Goal: Transaction & Acquisition: Obtain resource

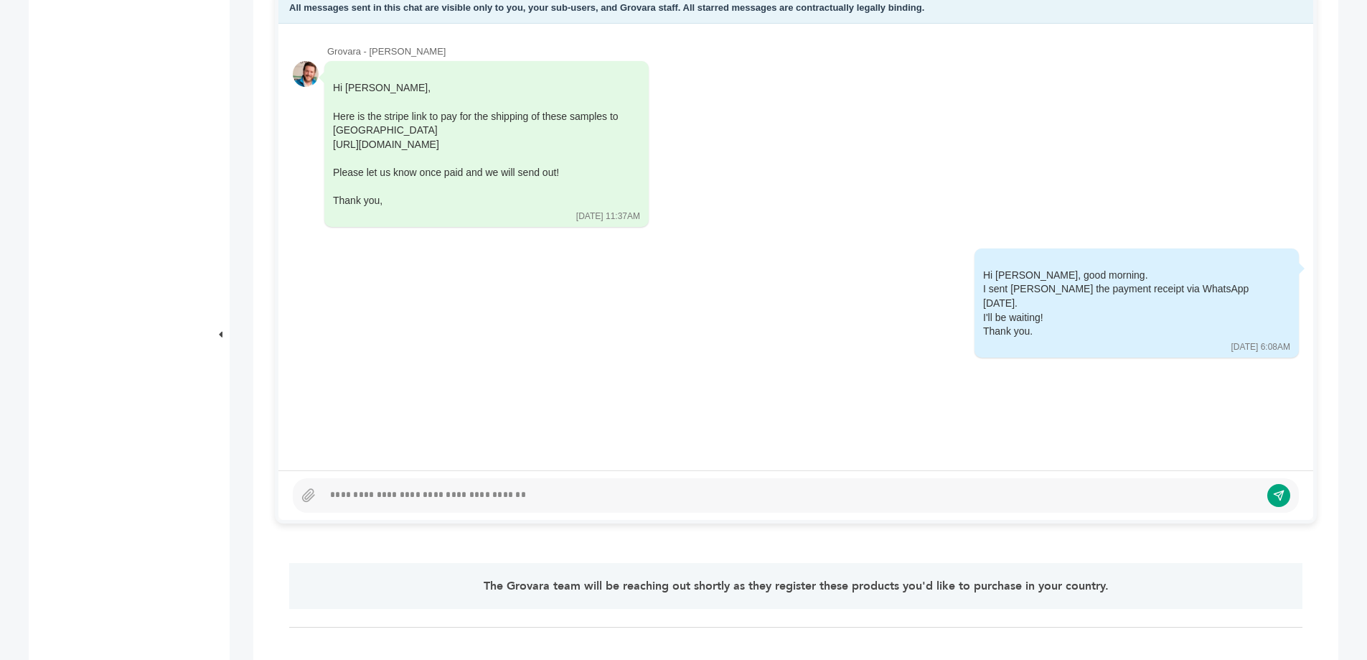
click at [522, 489] on div at bounding box center [791, 495] width 937 height 17
drag, startPoint x: 993, startPoint y: 274, endPoint x: 1051, endPoint y: 316, distance: 72.5
click at [1051, 316] on div "Hi Barry, good morning. I sent Heberto the payment receipt via WhatsApp yesterd…" at bounding box center [1126, 303] width 287 height 70
copy div "Hi Barry, good morning. I sent Heberto the payment receipt via WhatsApp yesterd…"
click at [530, 489] on div at bounding box center [791, 495] width 937 height 17
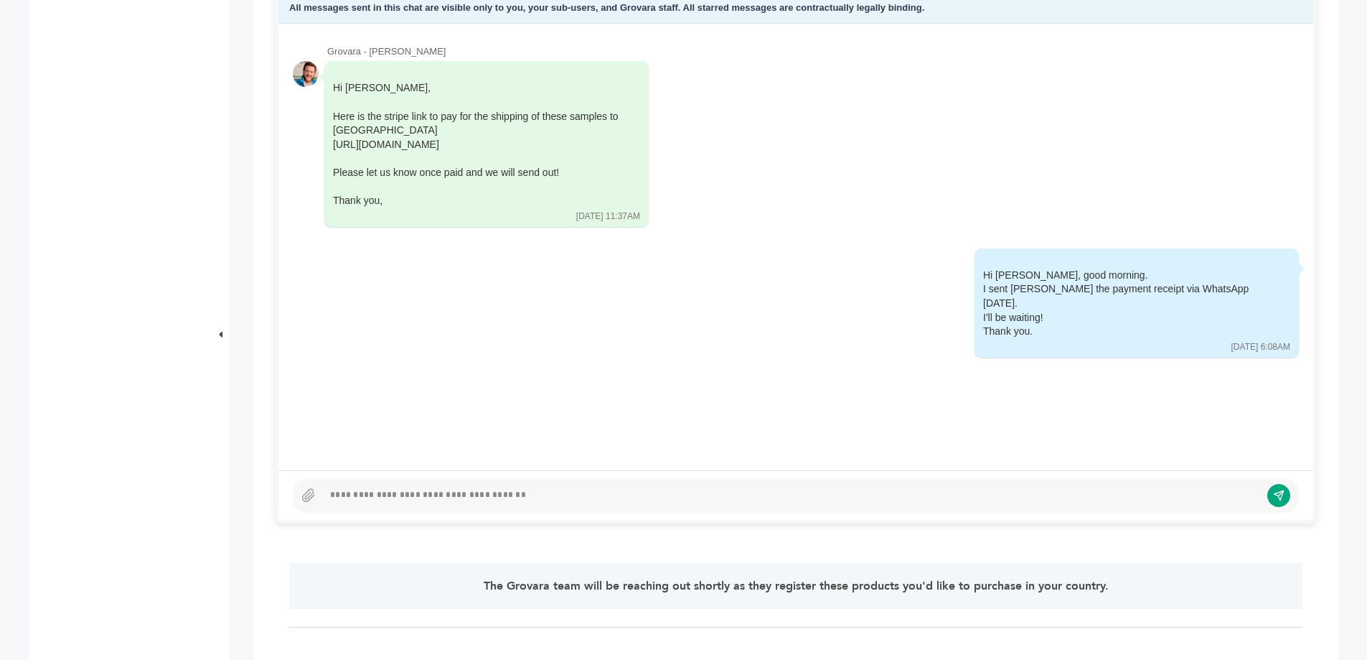
paste div
click at [344, 492] on div "**********" at bounding box center [786, 495] width 926 height 17
click at [1261, 496] on button "submit" at bounding box center [1268, 495] width 24 height 24
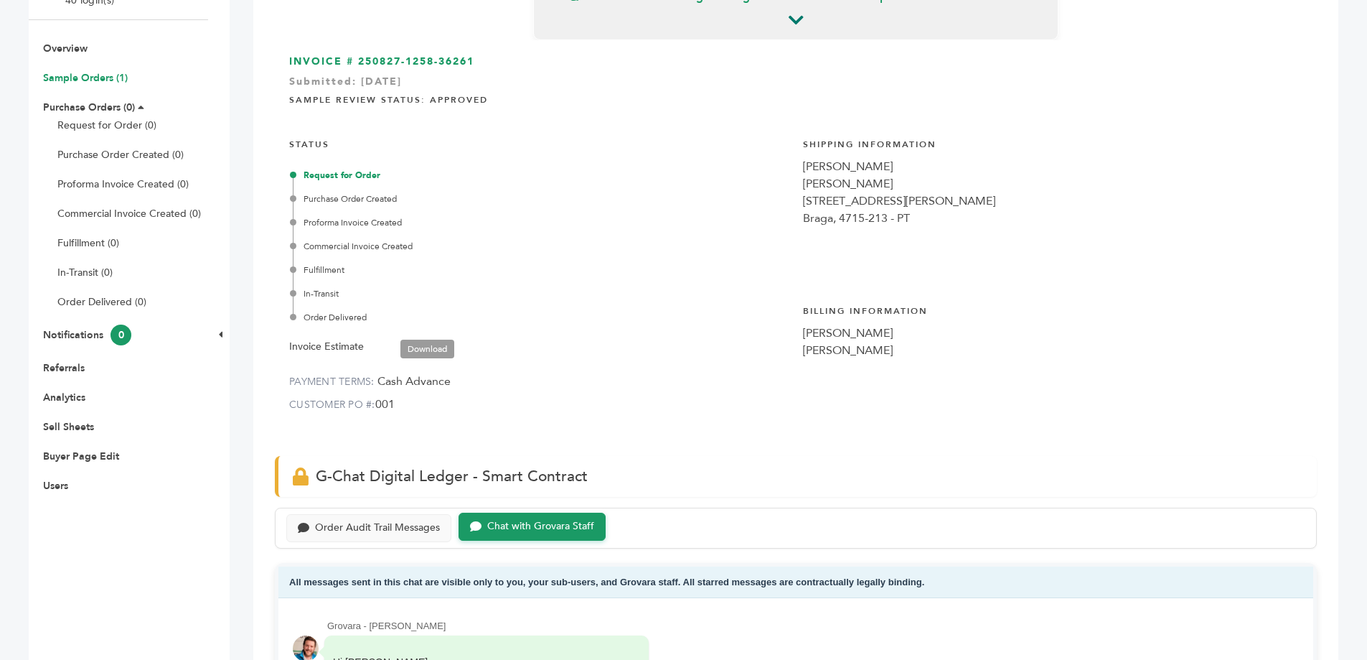
click at [110, 80] on link "Sample Orders (1)" at bounding box center [85, 78] width 85 height 14
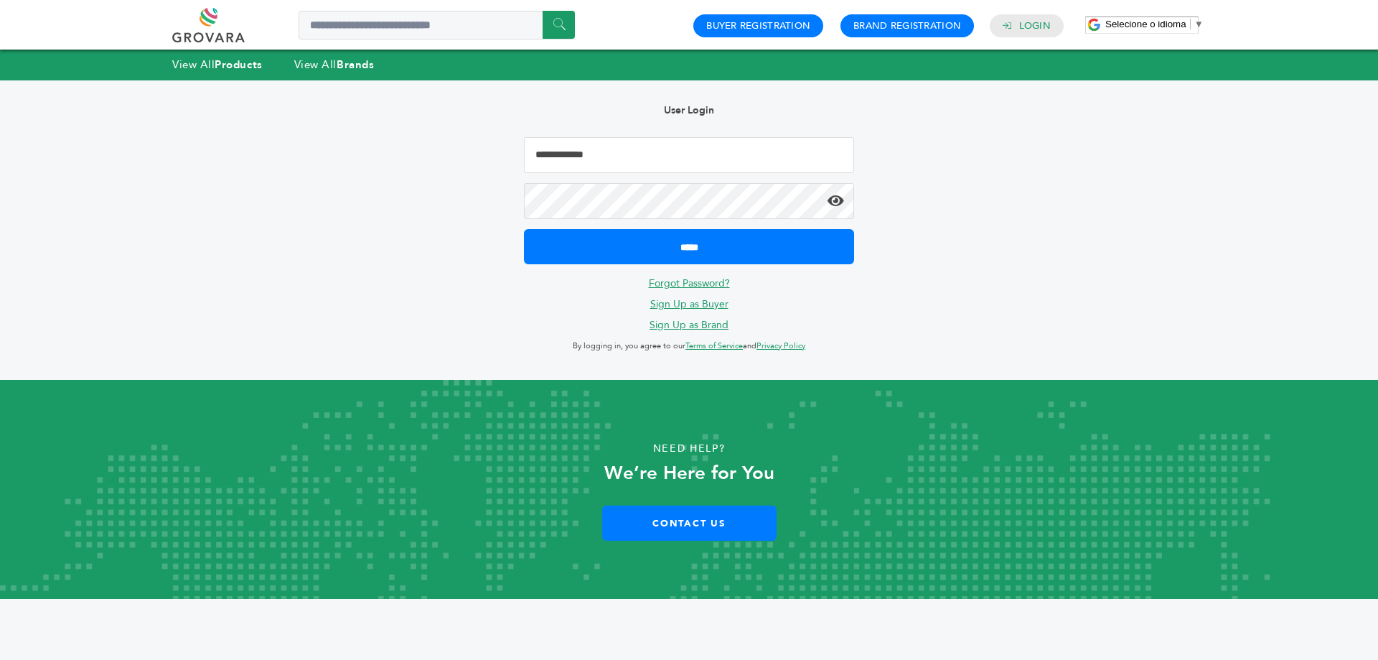
click at [778, 156] on input "Email Address" at bounding box center [689, 155] width 330 height 36
type input "**********"
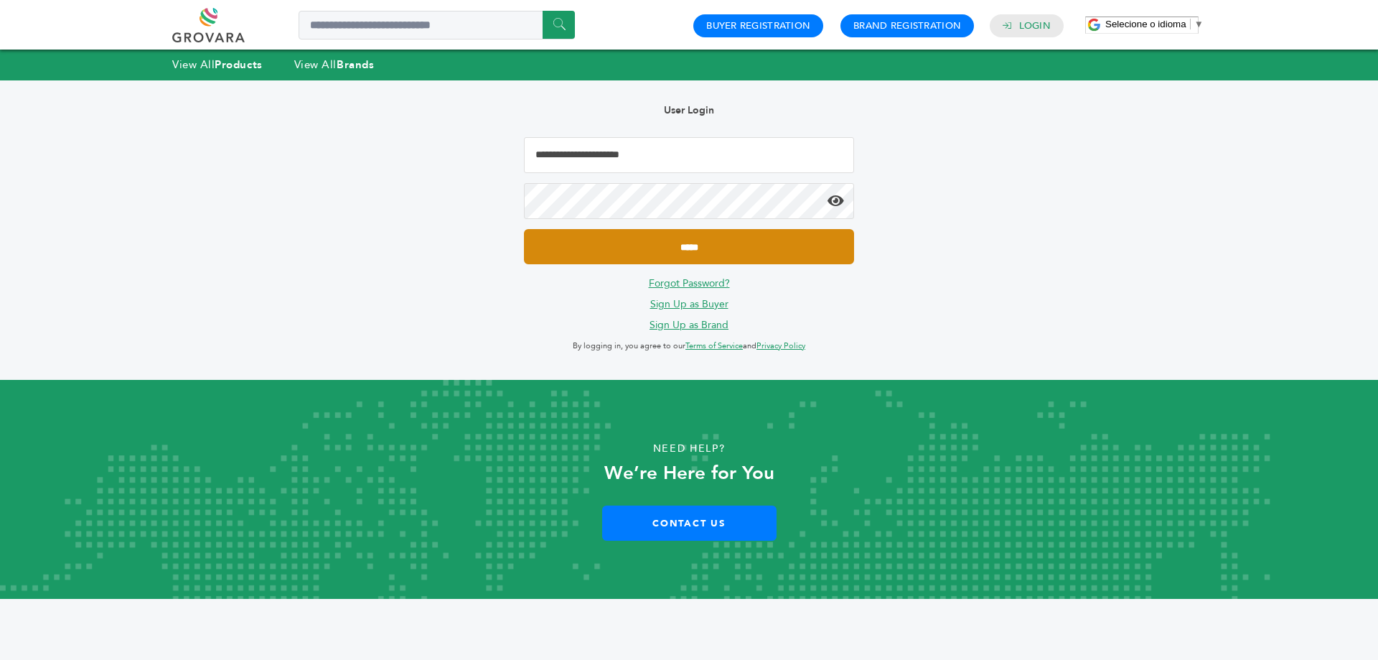
click at [749, 251] on input "*****" at bounding box center [689, 246] width 330 height 35
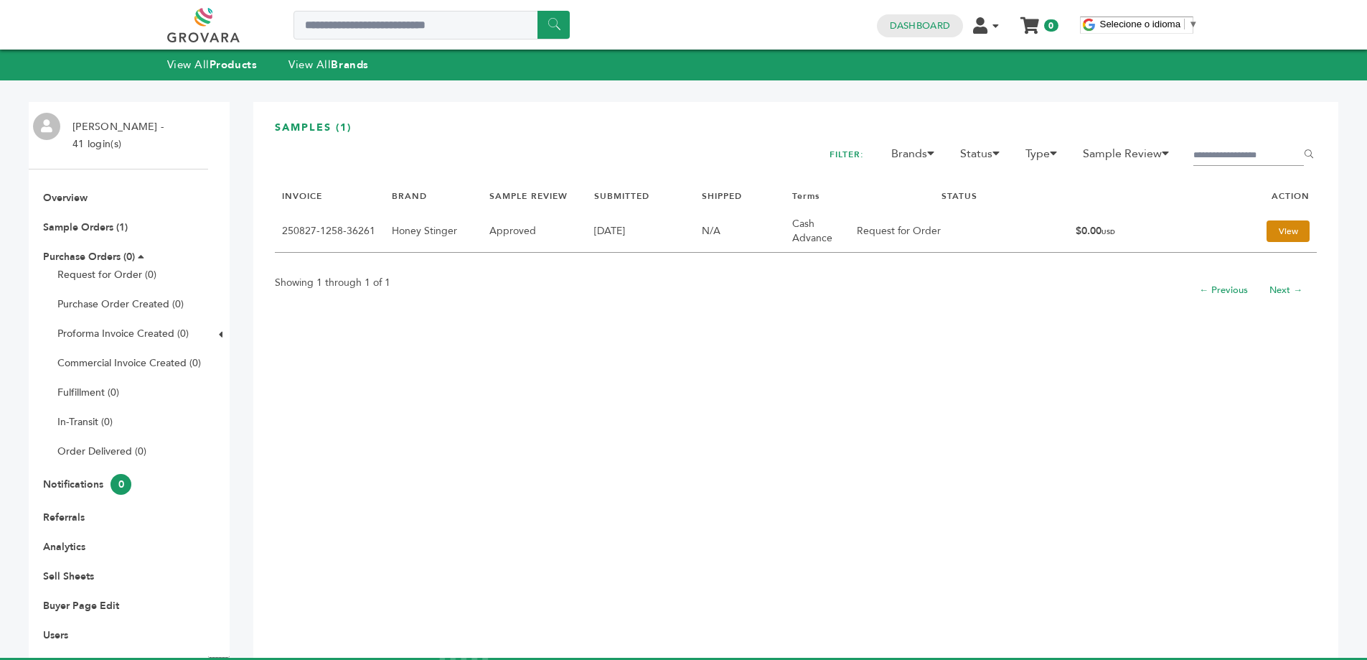
click at [1268, 226] on link "View" at bounding box center [1288, 231] width 43 height 22
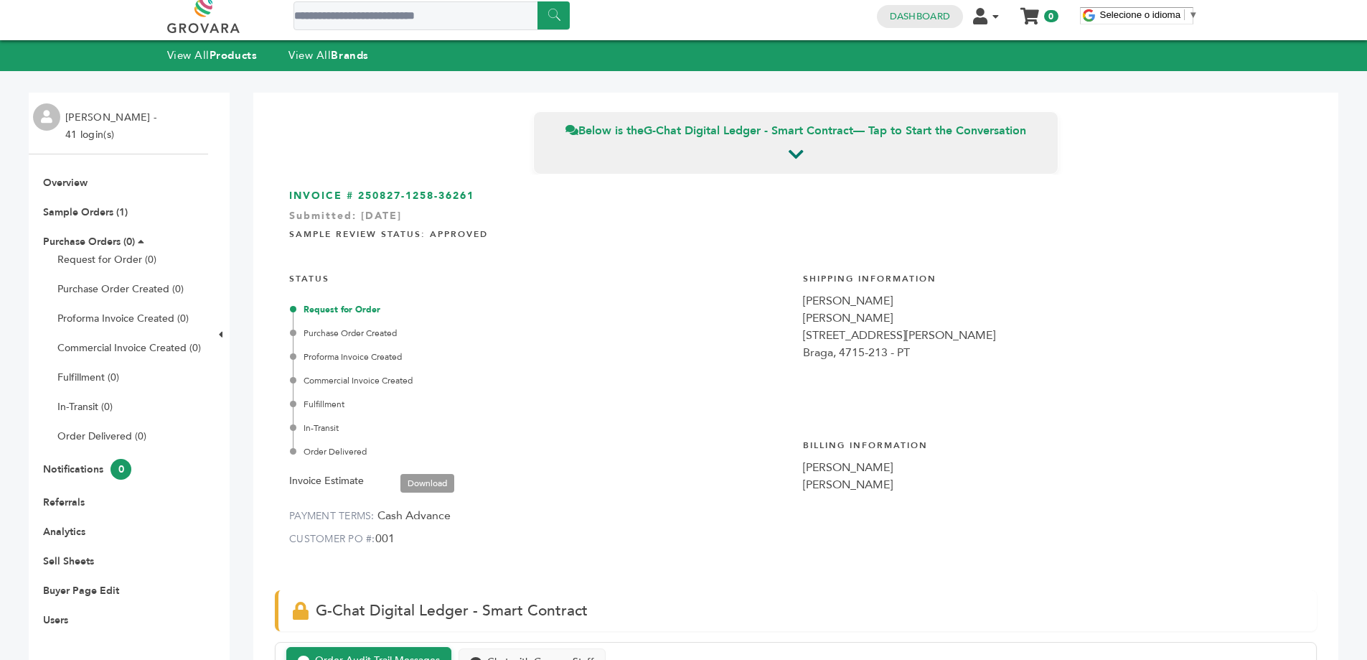
scroll to position [287, 0]
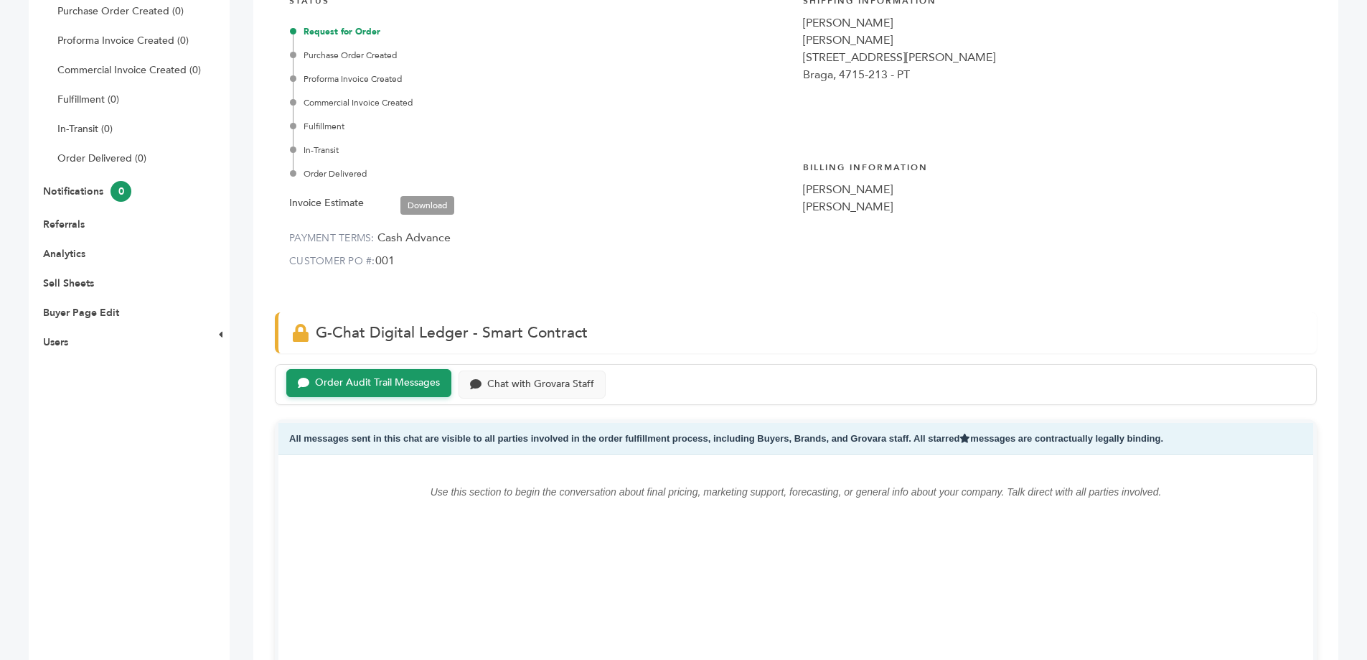
click at [428, 205] on link "Download" at bounding box center [427, 205] width 54 height 19
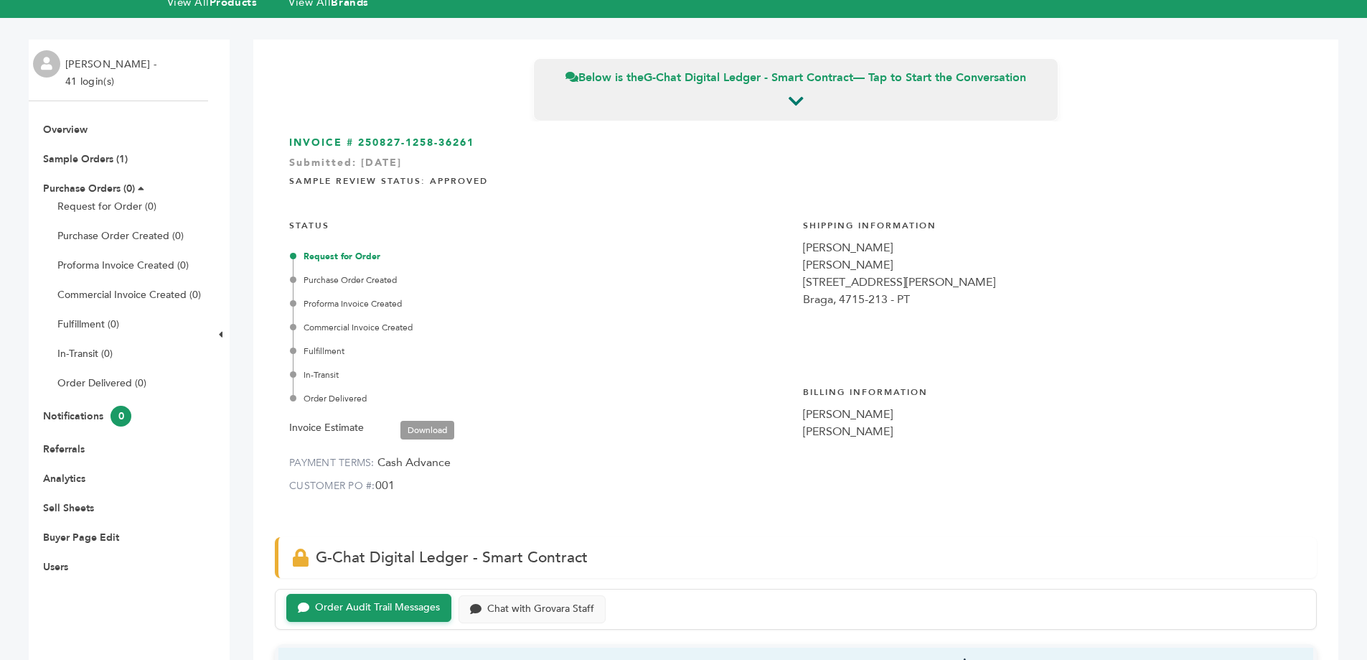
scroll to position [0, 0]
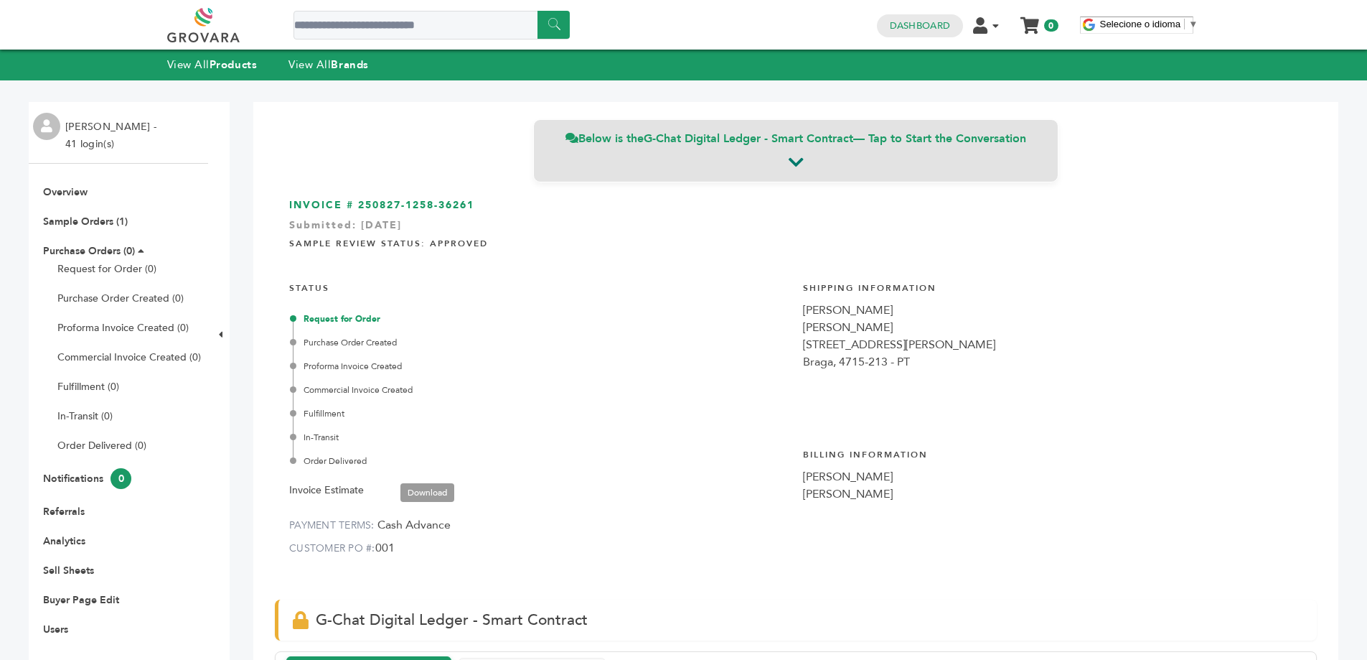
click at [797, 164] on icon at bounding box center [796, 162] width 15 height 17
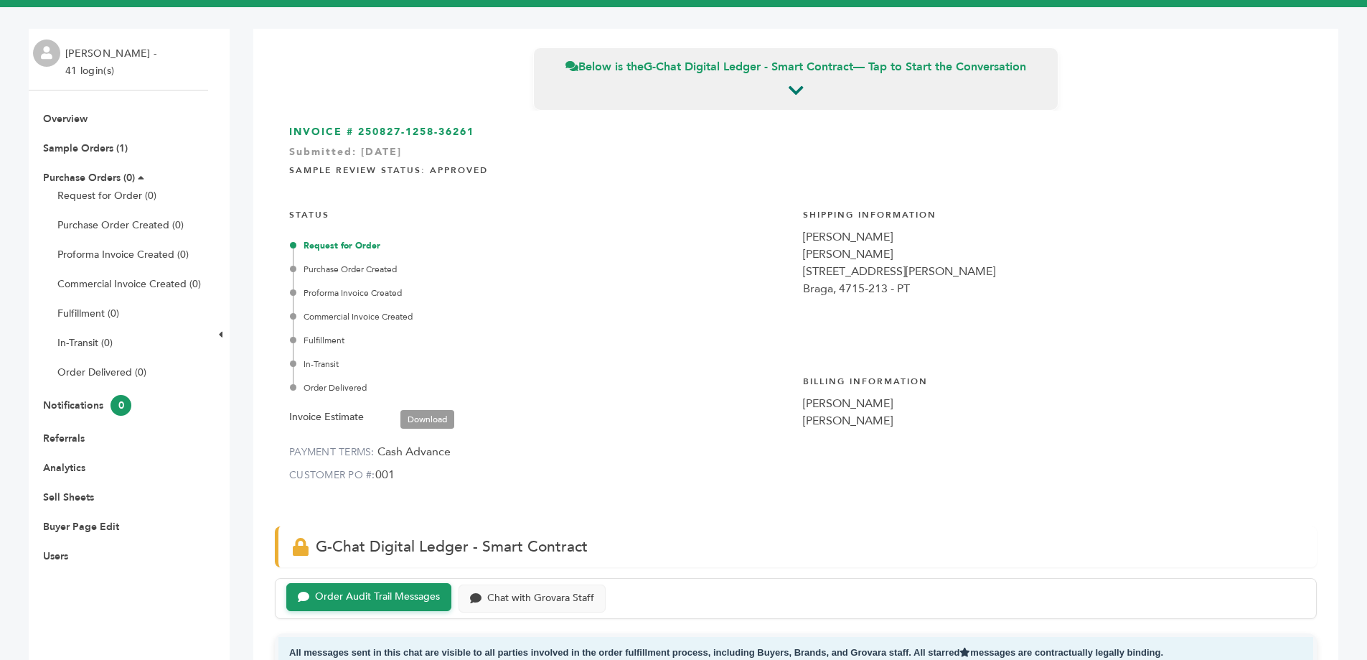
scroll to position [68, 0]
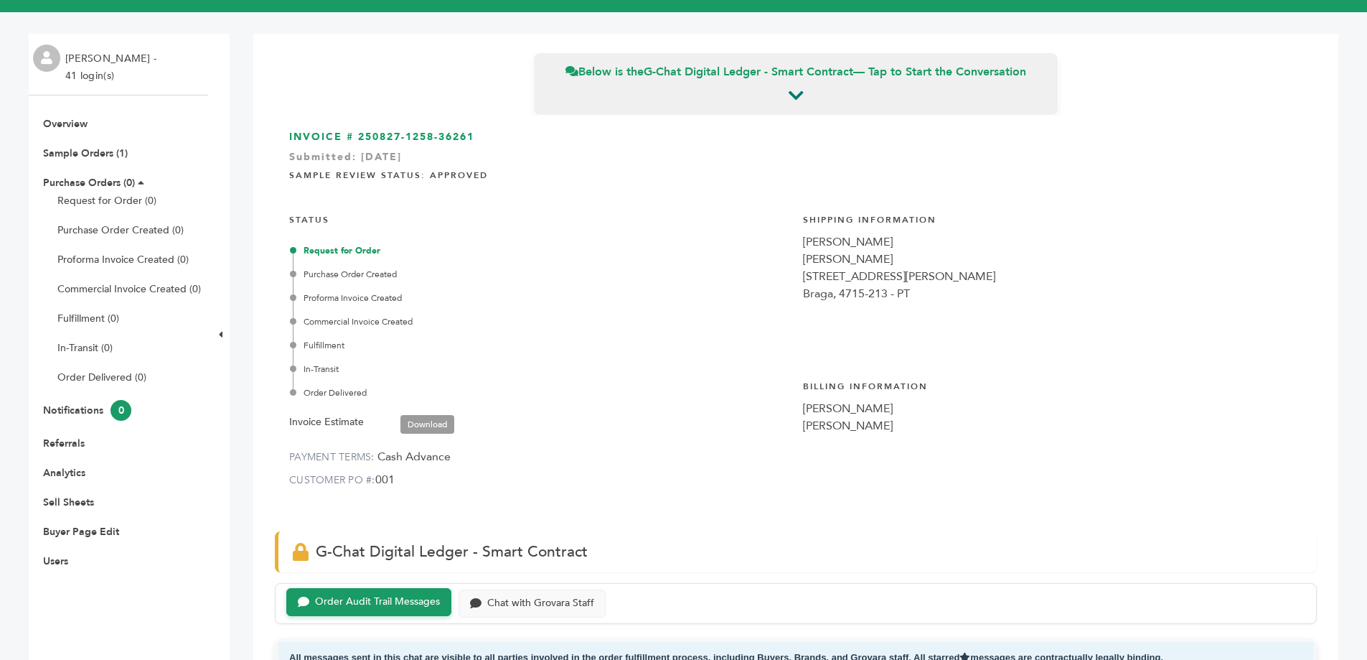
click at [498, 489] on div "INVOICE # 250827-1258-36261 Submitted: Aug/27/2025 Sample Review Status: Approv…" at bounding box center [796, 316] width 1042 height 400
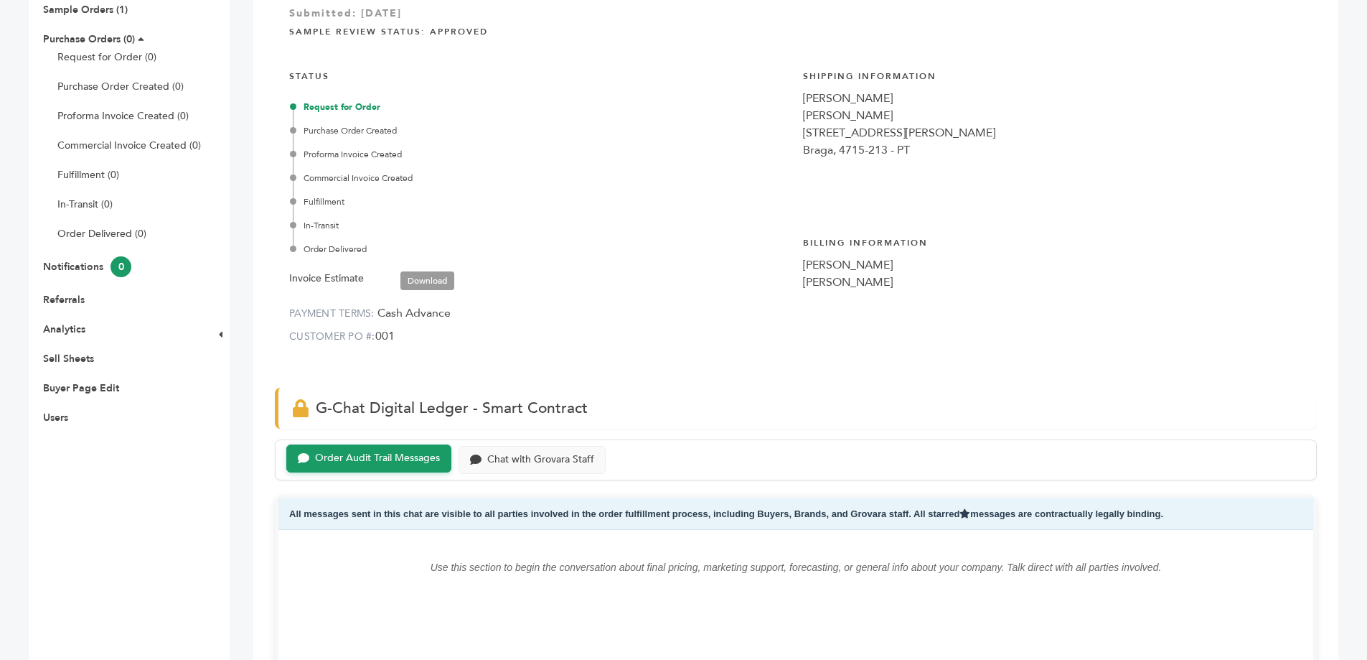
scroll to position [140, 0]
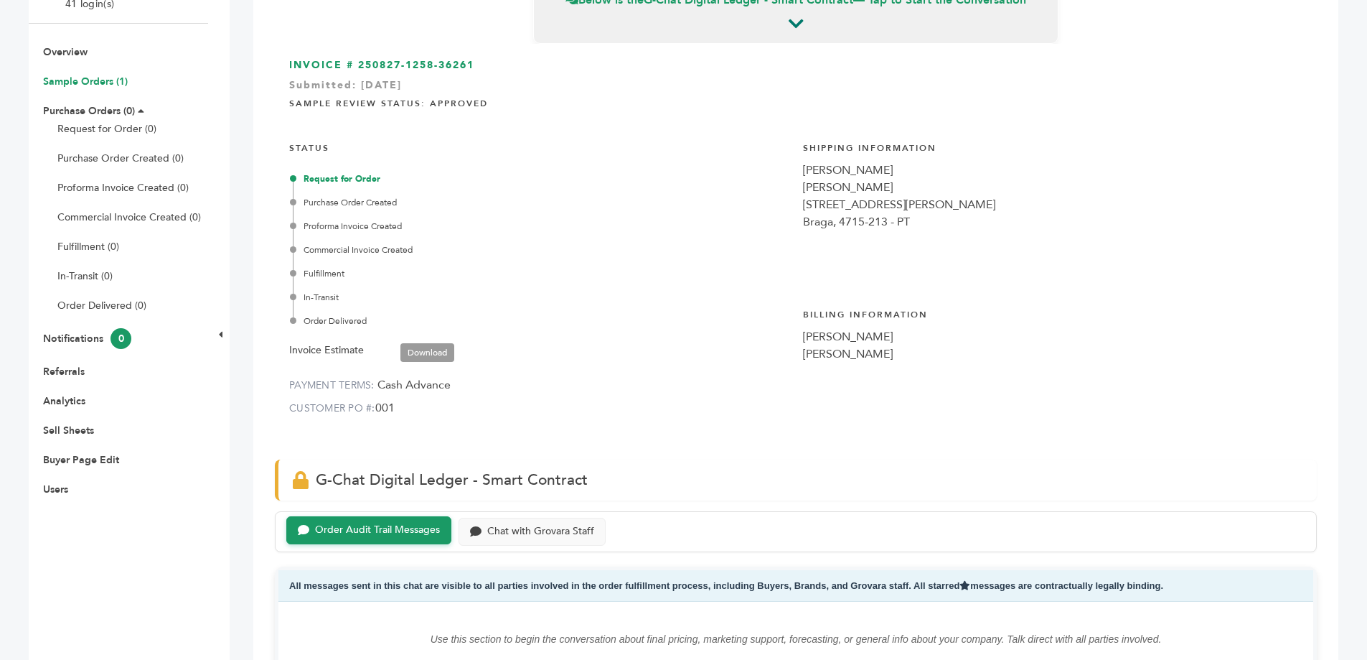
click at [99, 79] on link "Sample Orders (1)" at bounding box center [85, 82] width 85 height 14
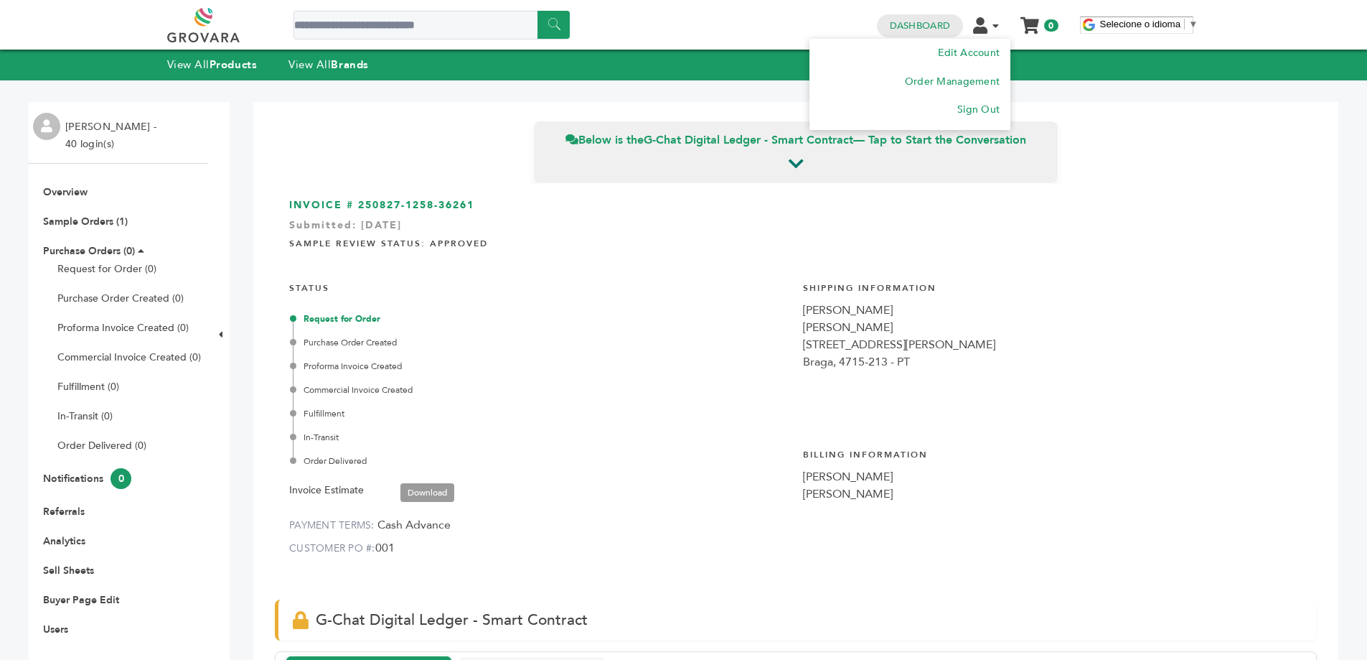
click at [997, 21] on icon at bounding box center [996, 26] width 6 height 10
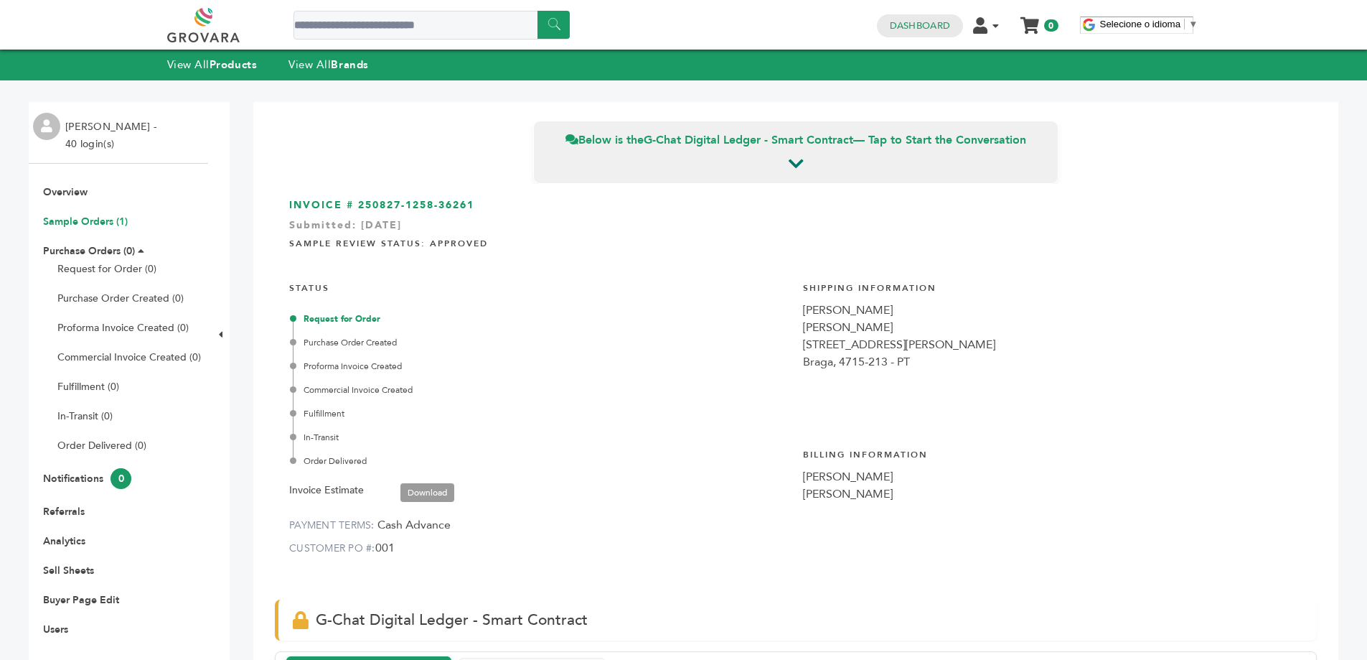
click at [93, 217] on link "Sample Orders (1)" at bounding box center [85, 222] width 85 height 14
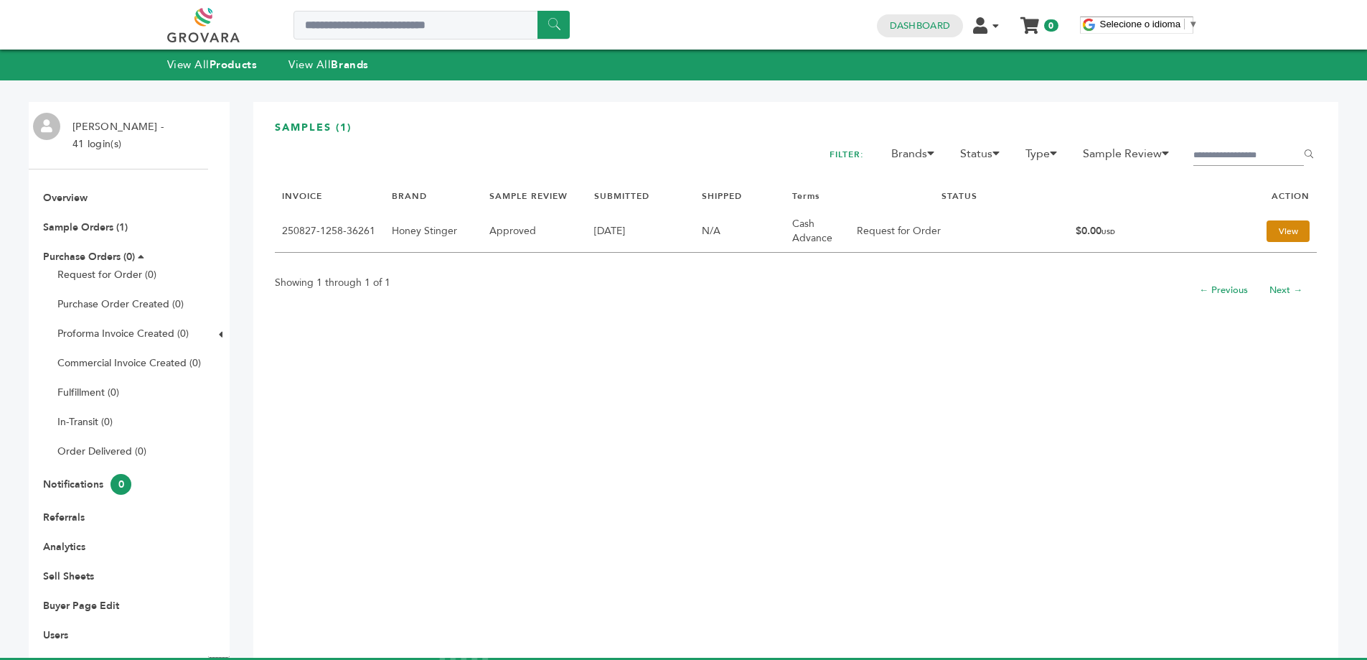
click at [1280, 228] on link "View" at bounding box center [1288, 231] width 43 height 22
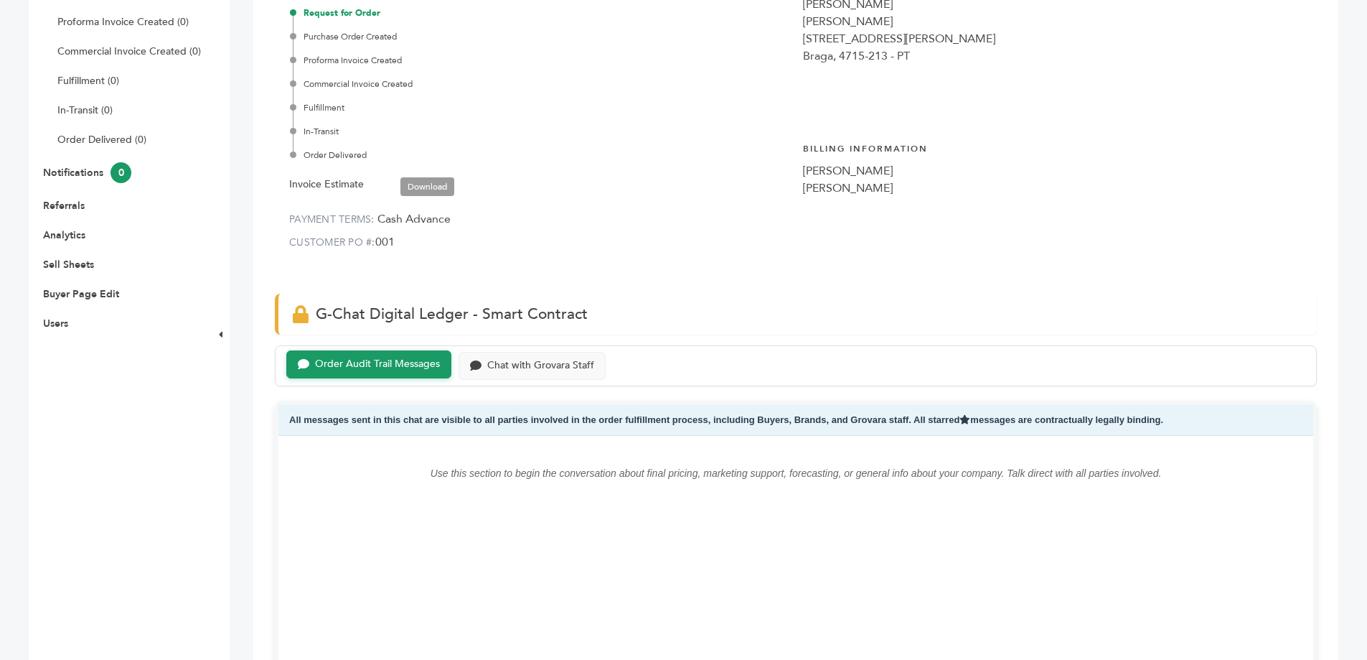
scroll to position [431, 0]
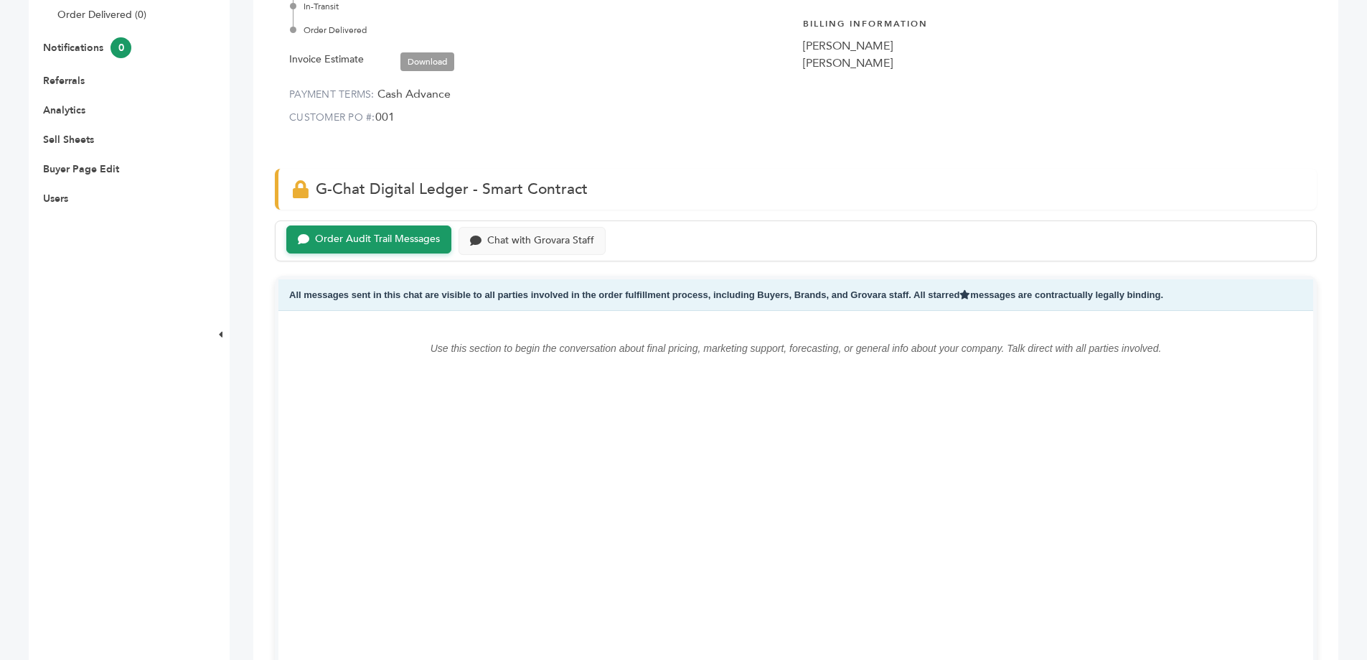
click at [414, 68] on link "Download" at bounding box center [427, 61] width 54 height 19
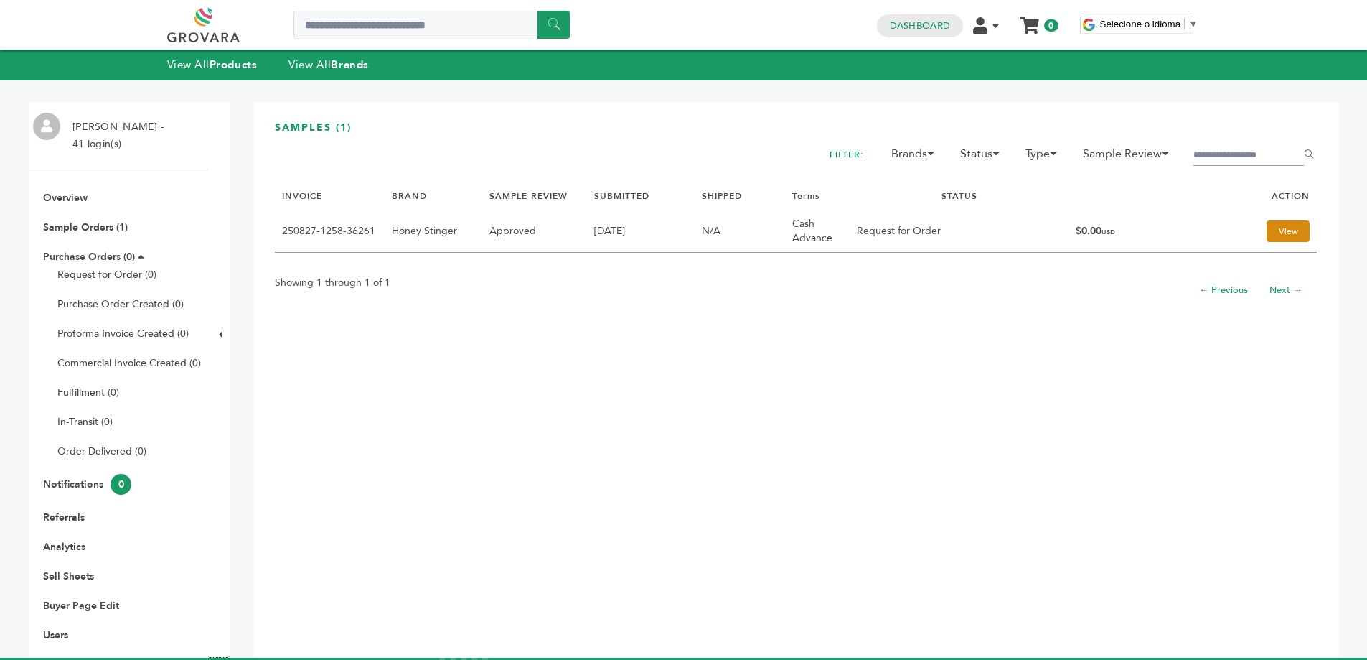
click at [1280, 225] on link "View" at bounding box center [1288, 231] width 43 height 22
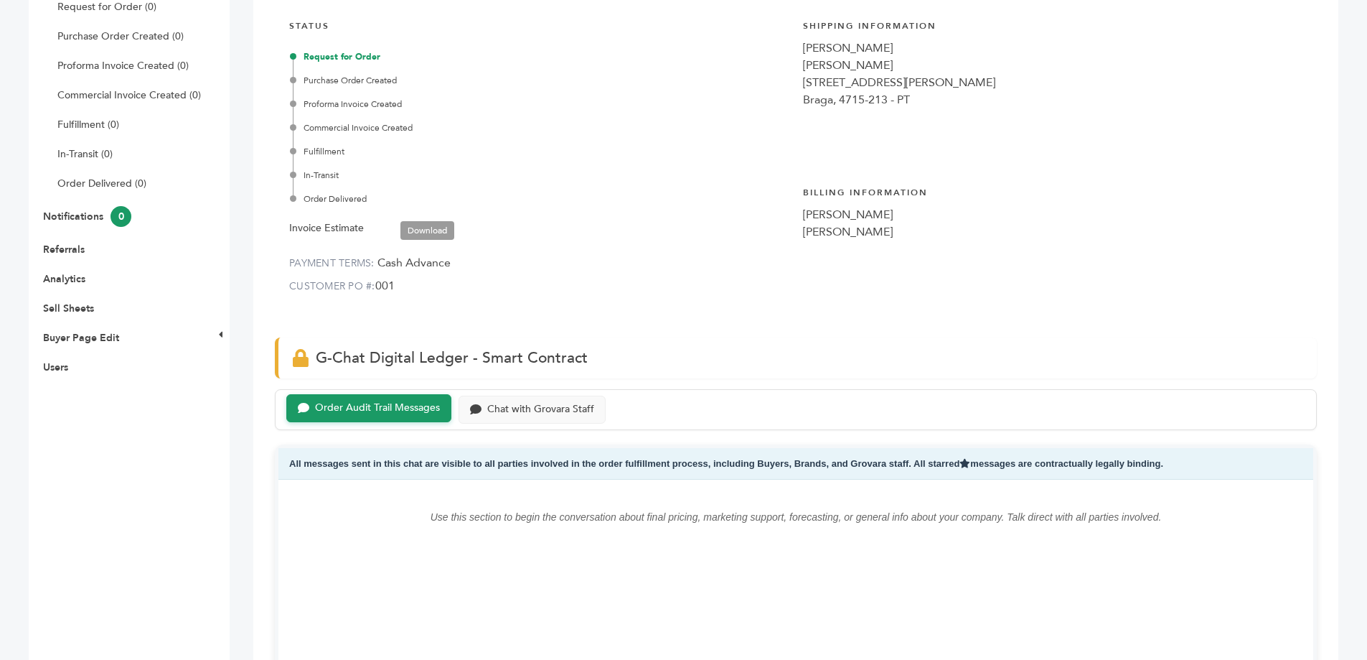
scroll to position [287, 0]
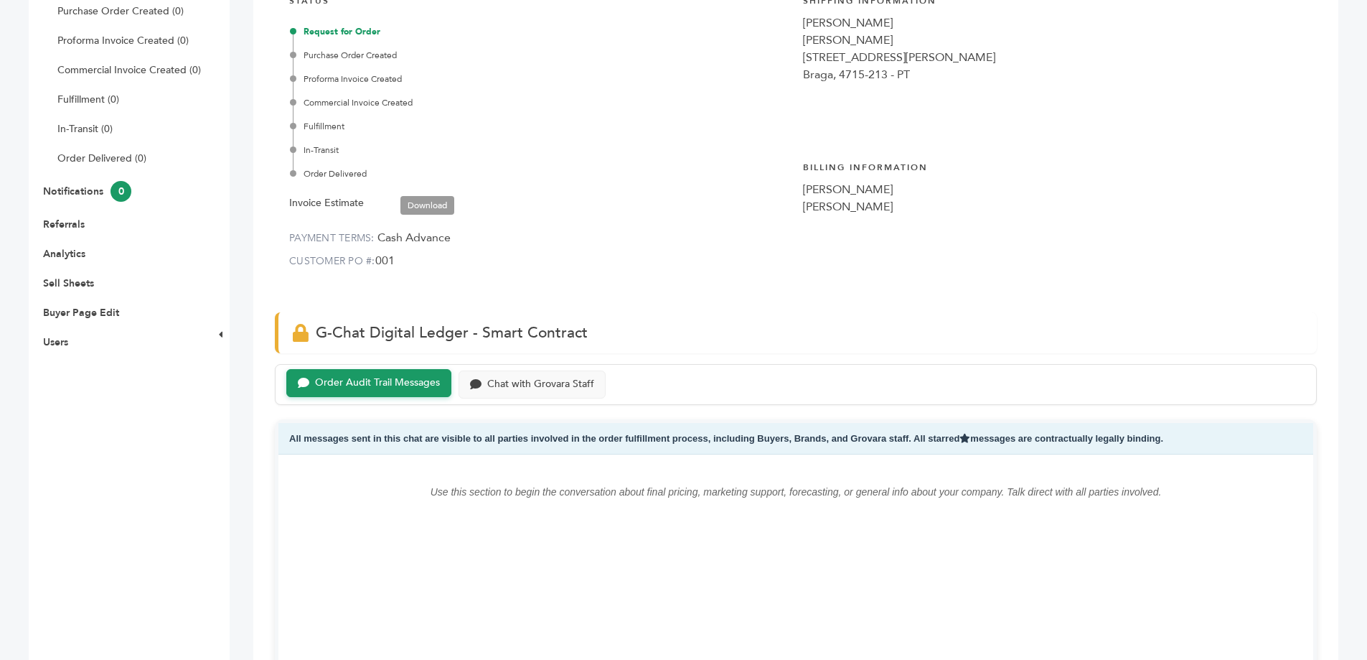
click at [423, 211] on link "Download" at bounding box center [427, 205] width 54 height 19
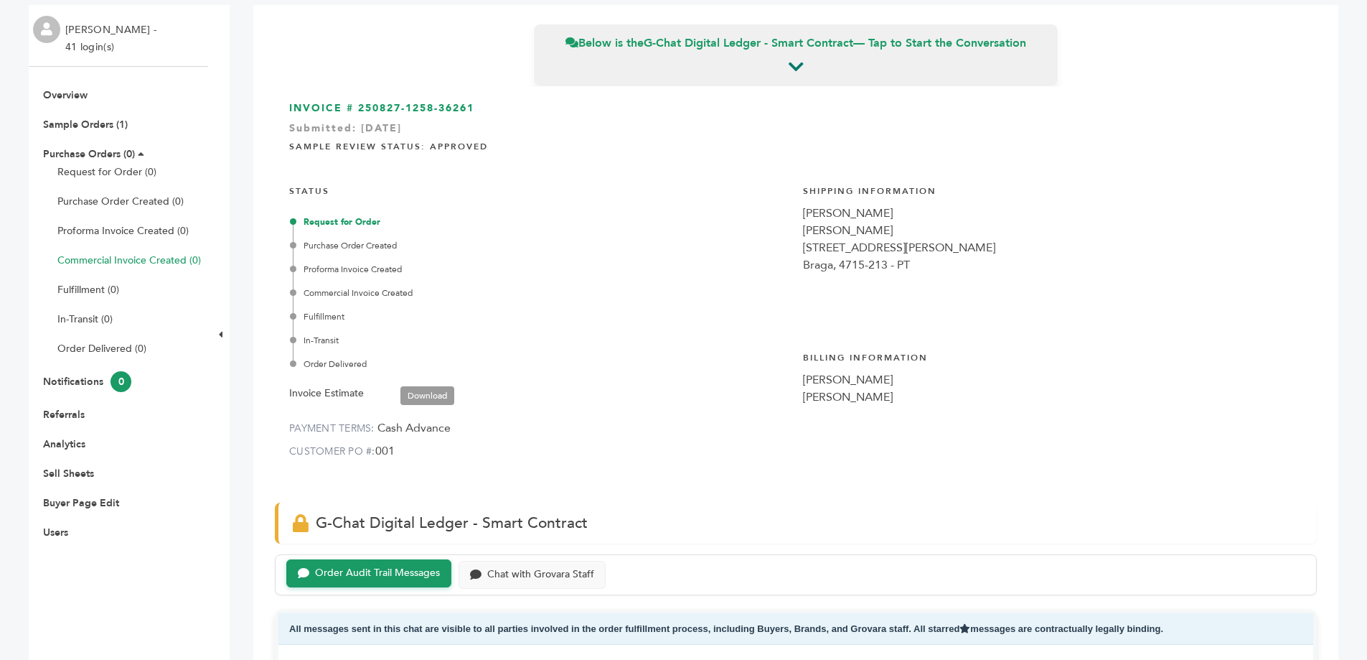
scroll to position [72, 0]
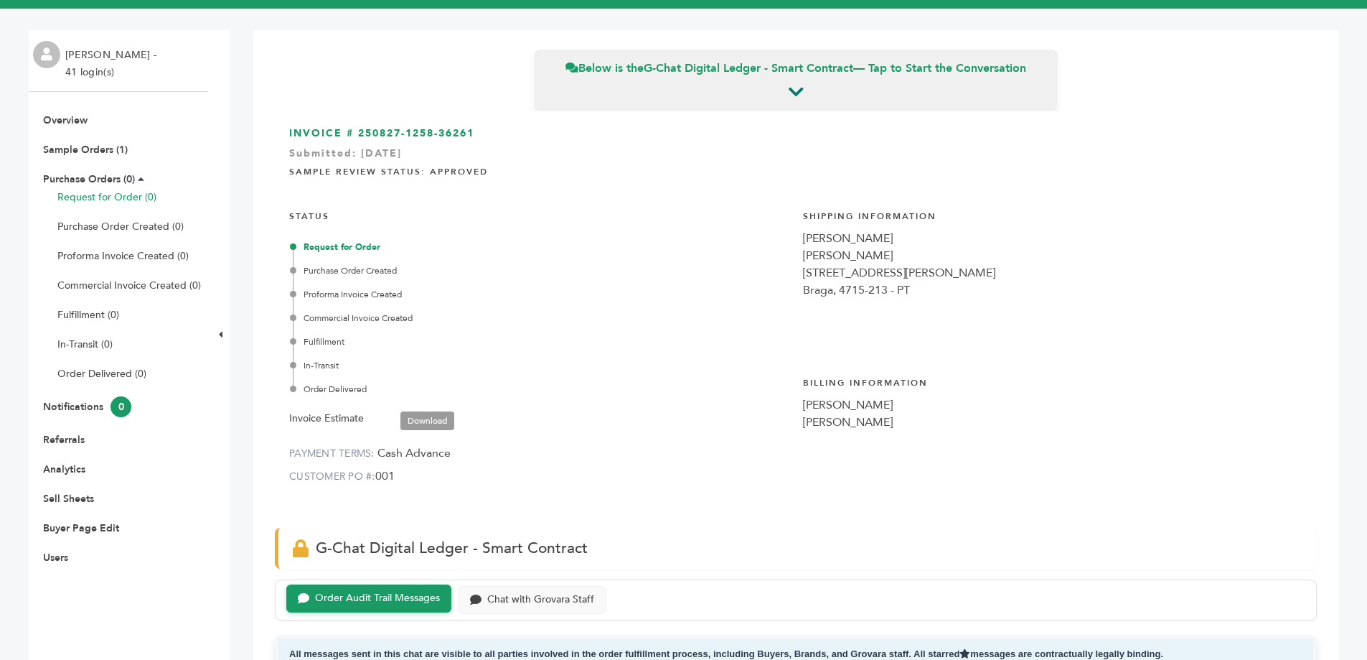
click at [118, 193] on link "Request for Order (0)" at bounding box center [106, 197] width 99 height 14
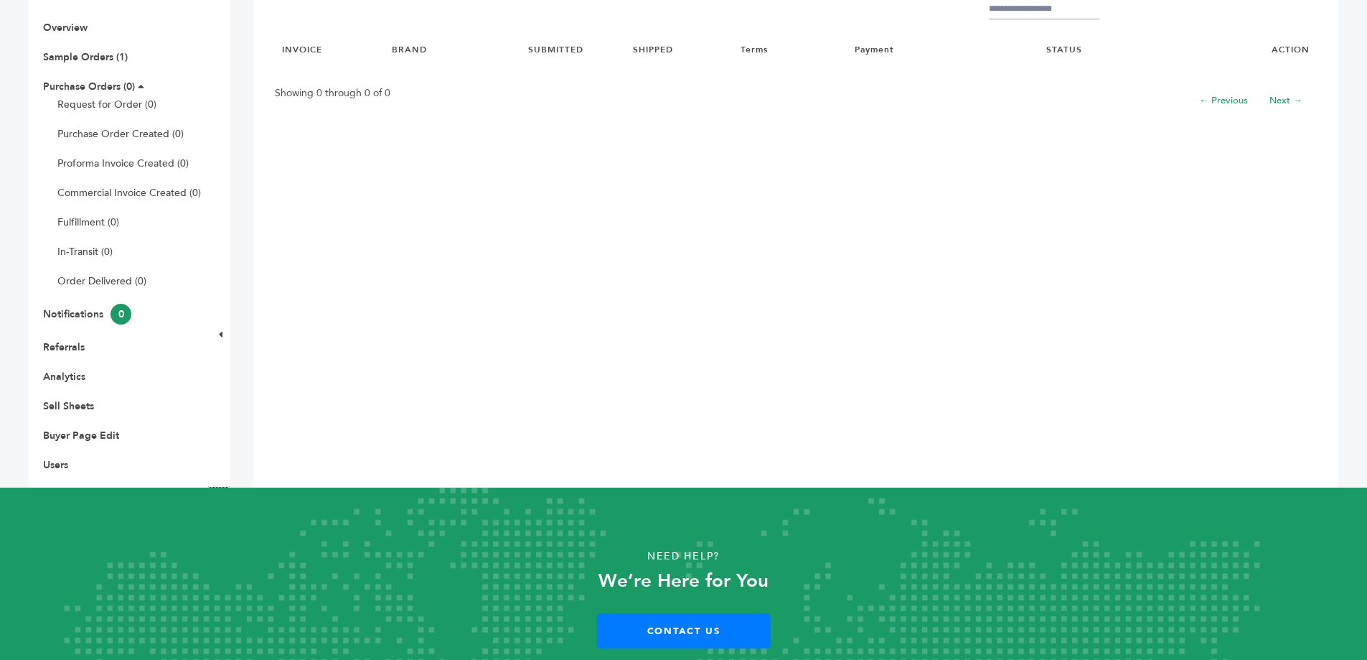
scroll to position [145, 0]
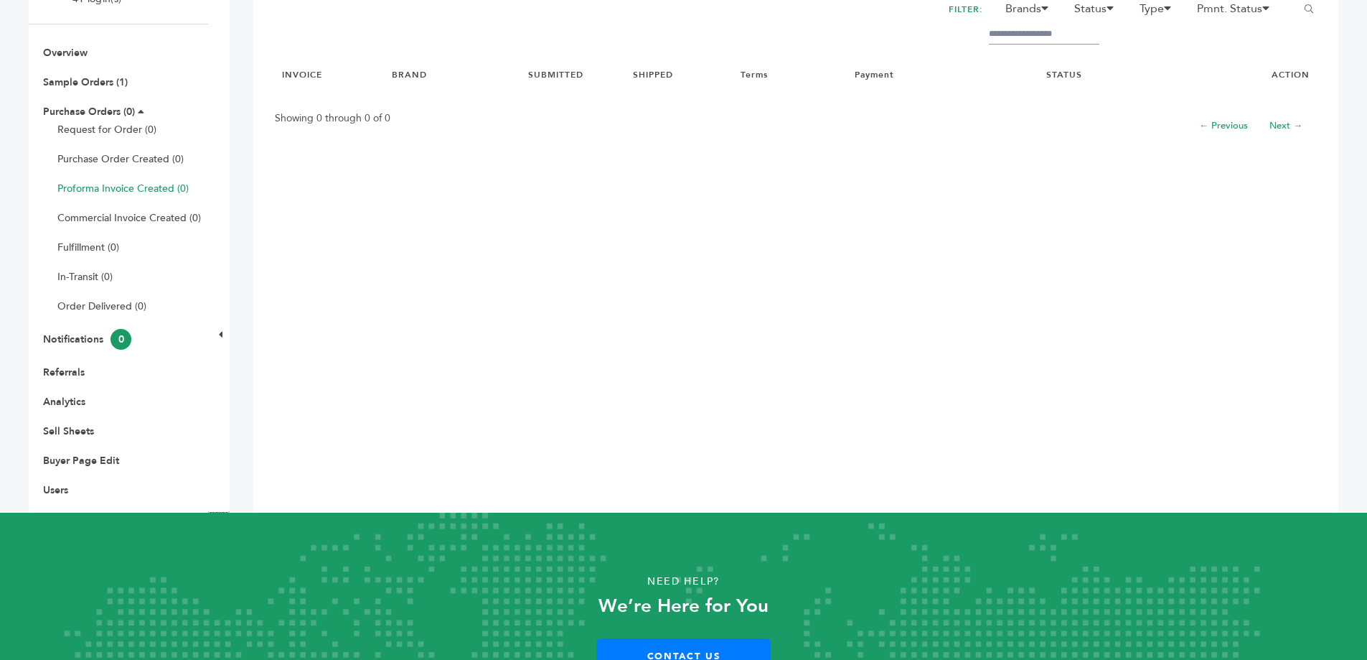
click at [119, 184] on link "Proforma Invoice Created (0)" at bounding box center [122, 189] width 131 height 14
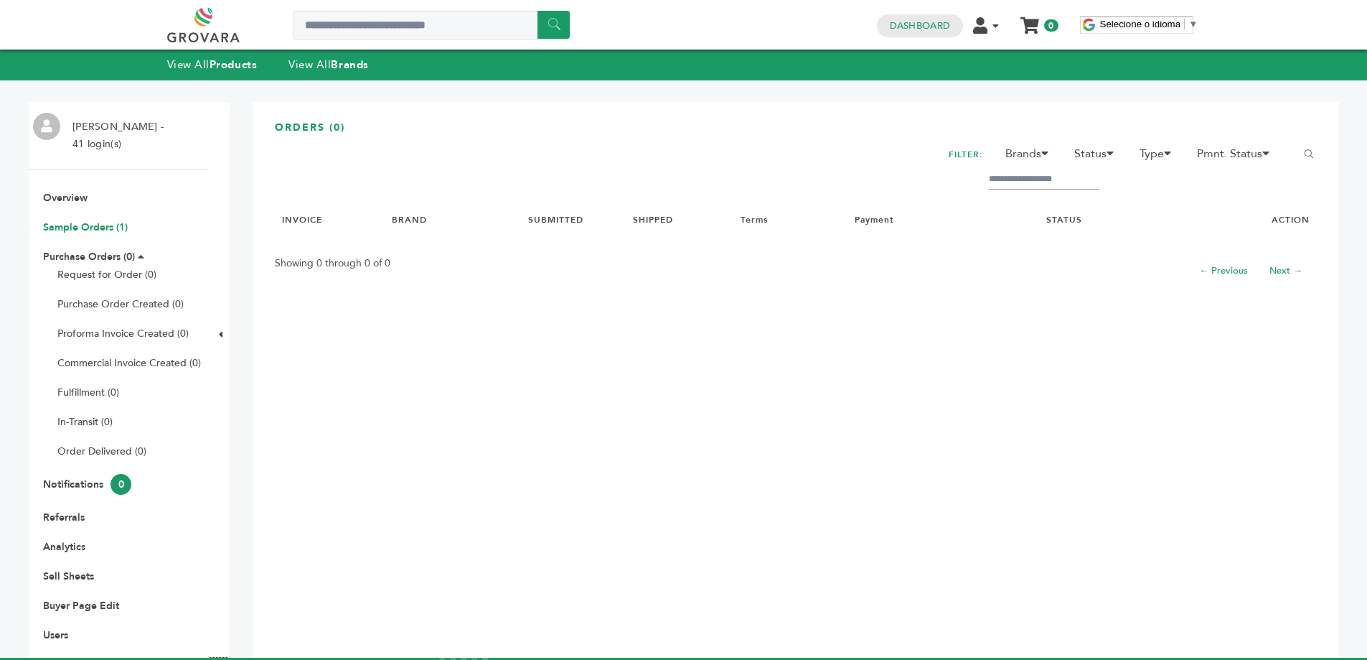
click at [73, 226] on link "Sample Orders (1)" at bounding box center [85, 227] width 85 height 14
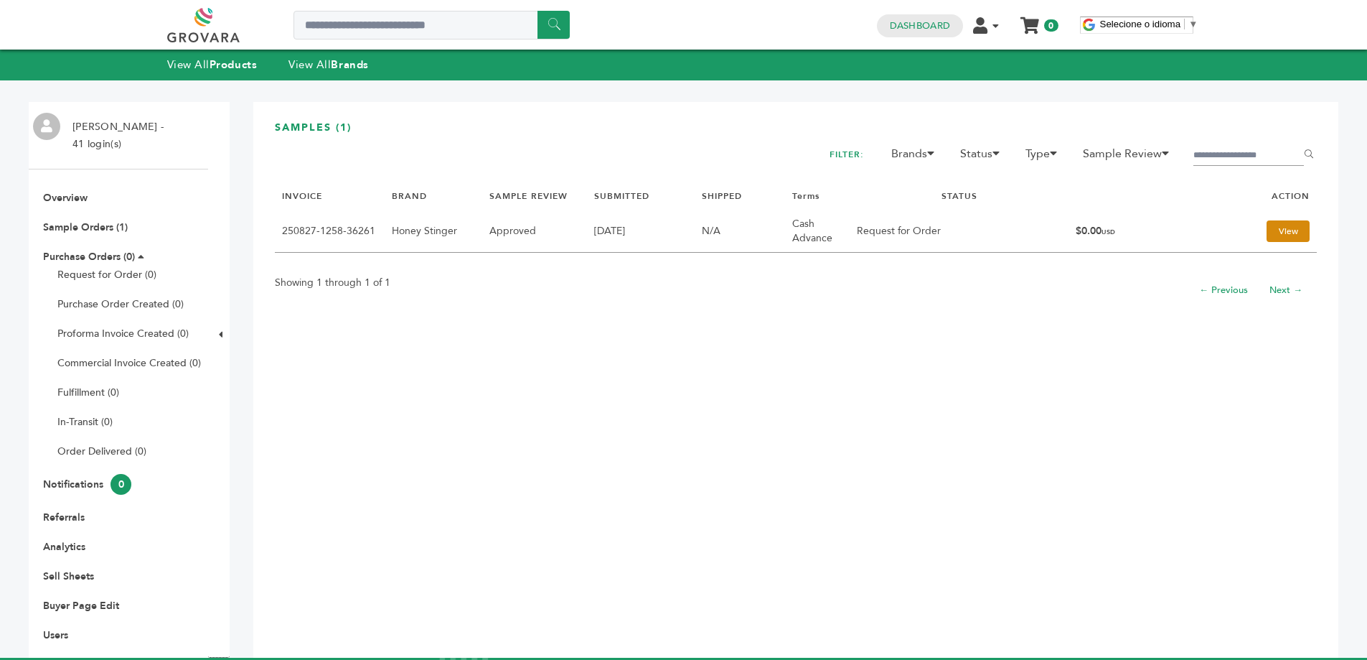
click at [1280, 235] on link "View" at bounding box center [1288, 231] width 43 height 22
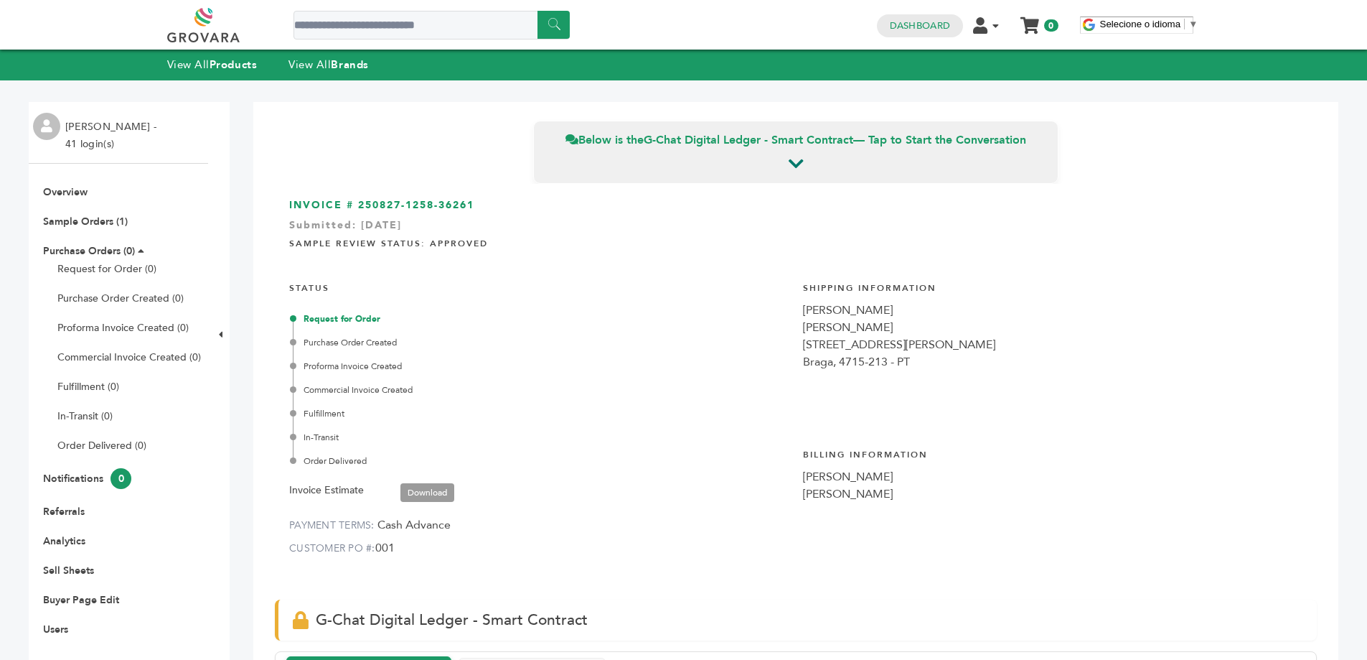
click at [425, 497] on link "Download" at bounding box center [427, 492] width 54 height 19
